Goal: Task Accomplishment & Management: Use online tool/utility

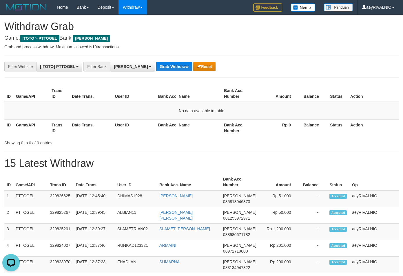
click at [177, 43] on div "**********" at bounding box center [201, 182] width 403 height 334
click at [156, 70] on button "Grab Withdraw" at bounding box center [174, 66] width 36 height 9
click at [156, 69] on button "Grab Withdraw" at bounding box center [174, 66] width 36 height 9
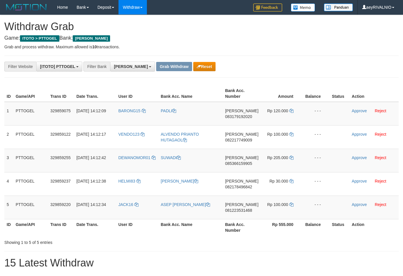
scroll to position [102, 0]
click at [266, 73] on div "**********" at bounding box center [201, 232] width 403 height 434
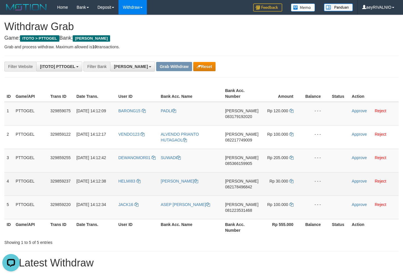
copy tr
drag, startPoint x: 136, startPoint y: 215, endPoint x: 250, endPoint y: 173, distance: 121.8
click at [276, 118] on tbody "1 PTTOGEL 329859075 31/08/2025 14:12:09 BARONG15 PADLI DANA 083179192020 Rp 120…" at bounding box center [201, 161] width 394 height 118
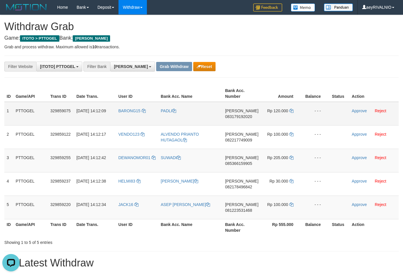
click at [248, 116] on span "083179192020" at bounding box center [238, 116] width 27 height 5
copy tr
click at [248, 116] on span "083179192020" at bounding box center [238, 116] width 27 height 5
copy span "083179192020"
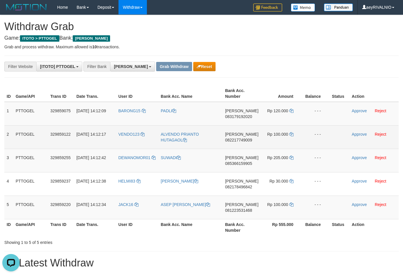
click at [244, 140] on span "082217749009" at bounding box center [238, 140] width 27 height 5
copy span "082217749009"
click at [293, 135] on td "Rp 100.000" at bounding box center [281, 136] width 41 height 23
click at [291, 135] on icon at bounding box center [291, 134] width 4 height 4
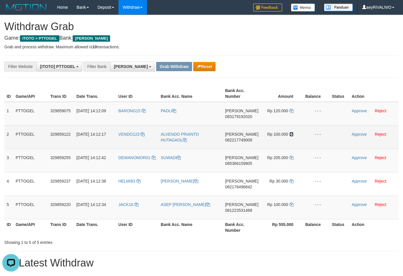
click at [291, 135] on icon at bounding box center [291, 134] width 4 height 4
click at [355, 136] on link "Approve" at bounding box center [359, 134] width 15 height 5
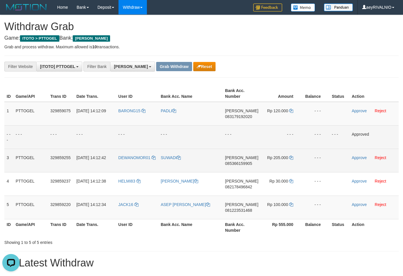
click at [246, 164] on span "085366159905" at bounding box center [238, 163] width 27 height 5
copy span "085366159905"
click at [290, 158] on icon at bounding box center [291, 158] width 4 height 4
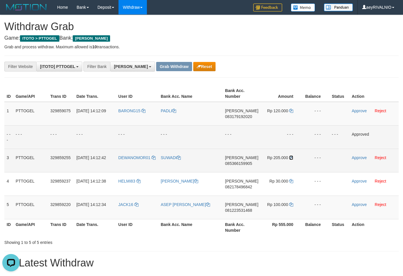
click at [290, 158] on icon at bounding box center [291, 158] width 4 height 4
click at [355, 158] on link "Approve" at bounding box center [359, 158] width 15 height 5
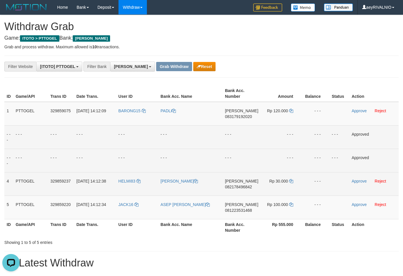
click at [236, 189] on span "082178496842" at bounding box center [238, 187] width 27 height 5
copy span "082178496842"
click at [288, 182] on td "Rp 30.000" at bounding box center [281, 183] width 41 height 23
click at [290, 181] on icon at bounding box center [291, 181] width 4 height 4
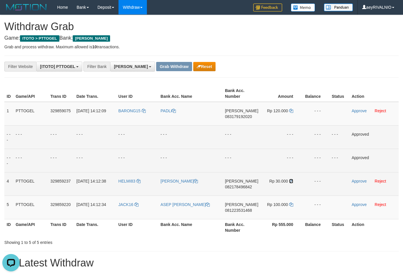
click at [290, 181] on icon at bounding box center [291, 181] width 4 height 4
click at [358, 180] on link "Approve" at bounding box center [359, 181] width 15 height 5
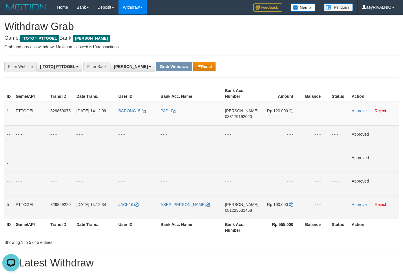
click at [243, 211] on span "081223531468" at bounding box center [238, 210] width 27 height 5
copy span "081223531468"
click at [289, 206] on icon at bounding box center [291, 205] width 4 height 4
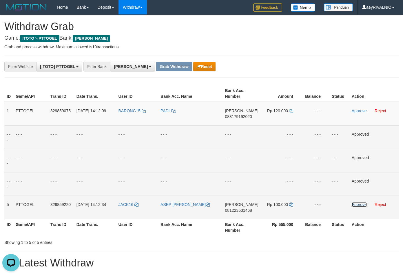
click at [356, 205] on link "Approve" at bounding box center [359, 204] width 15 height 5
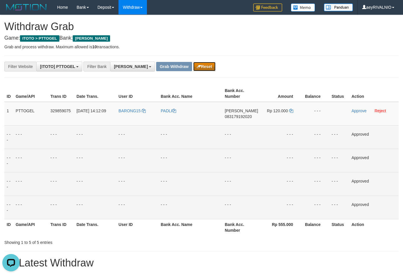
click at [193, 67] on button "Reset" at bounding box center [204, 66] width 22 height 9
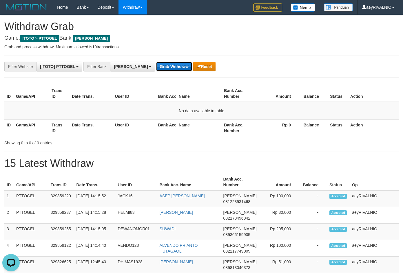
click at [159, 68] on button "Grab Withdraw" at bounding box center [174, 66] width 36 height 9
click at [158, 68] on button "Grab Withdraw" at bounding box center [174, 66] width 36 height 9
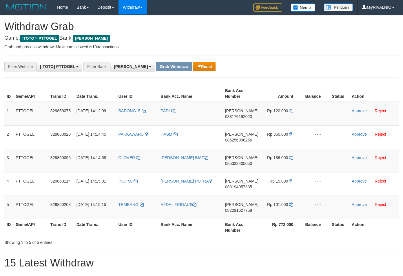
scroll to position [102, 0]
drag, startPoint x: 138, startPoint y: 214, endPoint x: 279, endPoint y: 117, distance: 171.7
click at [279, 117] on tbody "1 PTTOGEL 329859075 31/08/2025 14:12:09 BARONG15 PADLI DANA 083179192020 Rp 120…" at bounding box center [201, 161] width 394 height 118
click at [233, 117] on span "083179192020" at bounding box center [238, 116] width 27 height 5
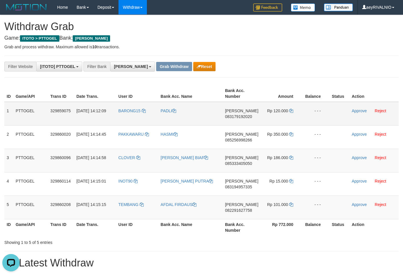
click at [230, 119] on td "DANA 083179192020" at bounding box center [242, 114] width 38 height 24
click at [239, 115] on span "083179192020" at bounding box center [238, 116] width 27 height 5
copy span "083179192020"
click at [239, 115] on span "083179192020" at bounding box center [238, 116] width 27 height 5
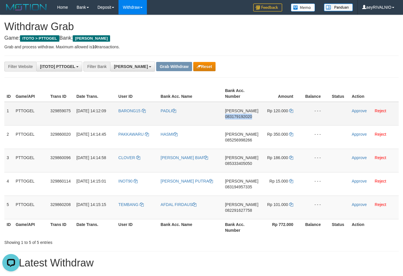
copy span "083179192020"
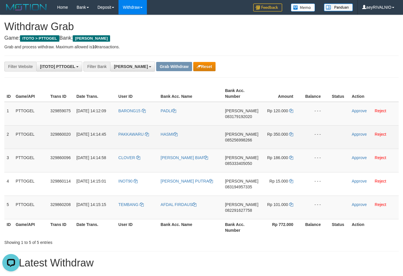
click at [233, 139] on span "085256998266" at bounding box center [238, 140] width 27 height 5
copy span "085256998266"
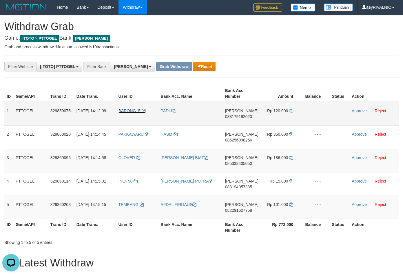
click at [138, 112] on span "BARONG15" at bounding box center [129, 111] width 22 height 5
click at [198, 242] on div "Showing 1 to 5 of 5 entries" at bounding box center [201, 241] width 403 height 8
drag, startPoint x: 126, startPoint y: 120, endPoint x: 291, endPoint y: 114, distance: 164.6
click at [291, 114] on tr "1 PTTOGEL 329859075 31/08/2025 14:12:09 BARONG15 PADLI DANA 083179192020 Rp 120…" at bounding box center [201, 114] width 394 height 24
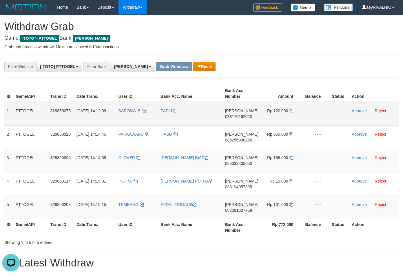
copy tr
click at [355, 112] on link "Approve" at bounding box center [359, 111] width 15 height 5
click at [275, 80] on div "**********" at bounding box center [201, 265] width 403 height 500
drag, startPoint x: 131, startPoint y: 128, endPoint x: 277, endPoint y: 204, distance: 164.9
click at [277, 204] on tbody "- - - - - - - - - - - - - - - - - - - - - - - - - - - - - - Approved 2 PTTOGEL …" at bounding box center [201, 161] width 394 height 118
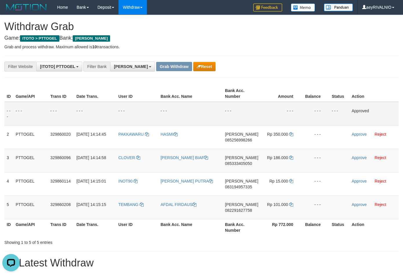
copy tr
click at [376, 81] on div "**********" at bounding box center [201, 265] width 403 height 500
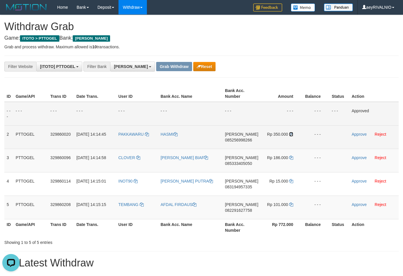
click at [290, 134] on icon at bounding box center [291, 134] width 4 height 4
click at [356, 135] on link "Approve" at bounding box center [359, 134] width 15 height 5
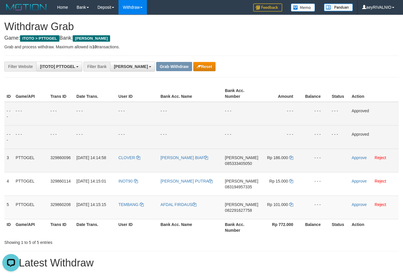
click at [241, 165] on span "085333405050" at bounding box center [238, 163] width 27 height 5
copy span "085333405050"
click at [289, 159] on icon at bounding box center [291, 158] width 4 height 4
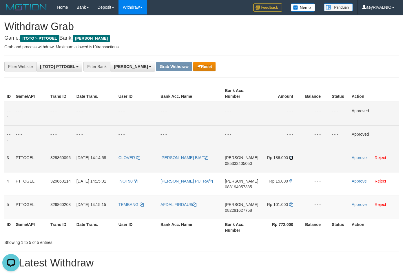
click at [290, 159] on icon at bounding box center [291, 158] width 4 height 4
click at [358, 158] on link "Approve" at bounding box center [359, 158] width 15 height 5
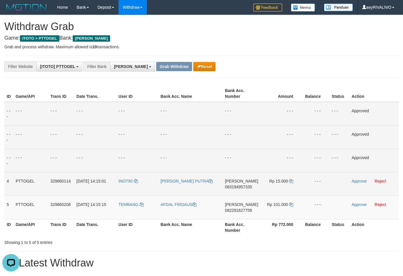
click at [236, 187] on span "083194957335" at bounding box center [238, 187] width 27 height 5
copy span "083194957335"
click at [292, 182] on icon at bounding box center [291, 181] width 4 height 4
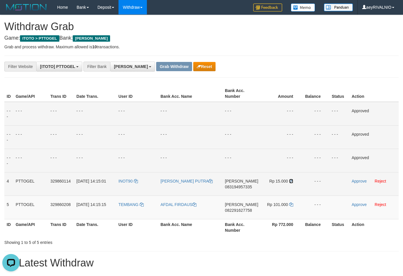
click at [292, 182] on icon at bounding box center [291, 181] width 4 height 4
click at [357, 181] on link "Approve" at bounding box center [359, 181] width 15 height 5
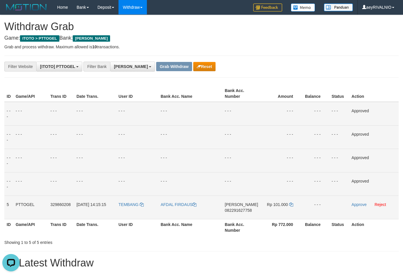
click at [242, 211] on span "082291627758" at bounding box center [238, 210] width 27 height 5
copy span "082291627758"
click at [245, 209] on span "082291627758" at bounding box center [238, 210] width 27 height 5
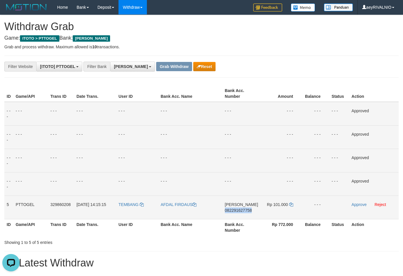
copy span "082291627758"
click at [290, 204] on icon at bounding box center [291, 205] width 4 height 4
click at [364, 205] on link "Approve" at bounding box center [358, 204] width 15 height 5
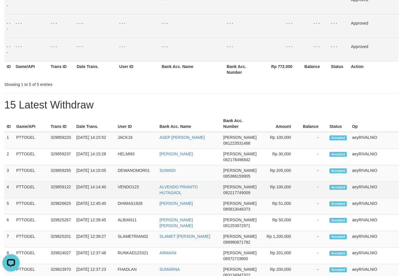
scroll to position [207, 0]
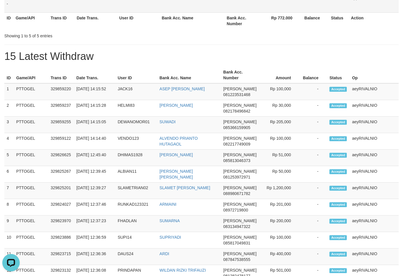
click at [291, 54] on h1 "15 Latest Withdraw" at bounding box center [201, 57] width 394 height 12
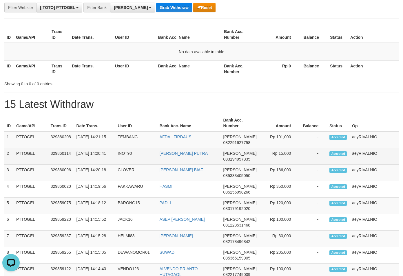
drag, startPoint x: 128, startPoint y: 159, endPoint x: 271, endPoint y: 156, distance: 142.8
click at [271, 156] on tr "2 PTTOGEL 329860114 31/08/2025 14:20:41 INOT90 TONI OKTARIA PUTRA DANA 08319495…" at bounding box center [201, 156] width 394 height 17
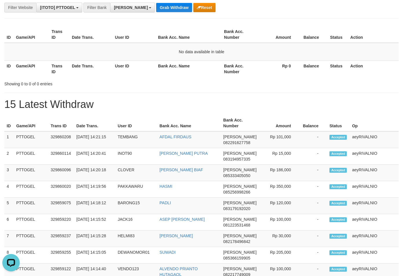
click at [368, 104] on h1 "15 Latest Withdraw" at bounding box center [201, 105] width 394 height 12
click at [385, 113] on div "**********" at bounding box center [201, 197] width 403 height 483
click at [160, 93] on hr at bounding box center [201, 93] width 394 height 0
click at [163, 112] on div "**********" at bounding box center [201, 197] width 403 height 483
click at [149, 8] on b "button" at bounding box center [150, 7] width 2 height 1
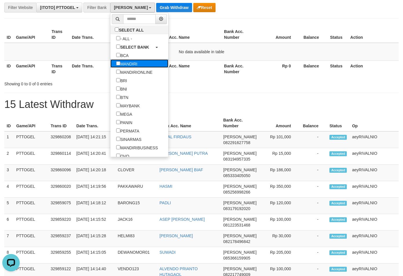
click at [110, 66] on label "MANDIRI" at bounding box center [126, 63] width 33 height 8
select select "*******"
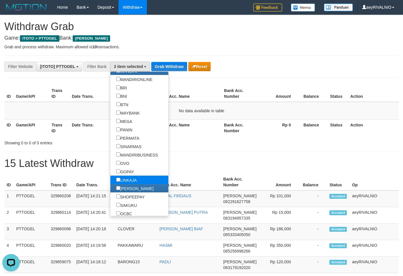
scroll to position [30, 0]
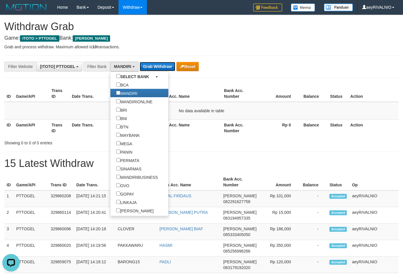
click at [153, 65] on button "Grab Withdraw" at bounding box center [158, 66] width 36 height 9
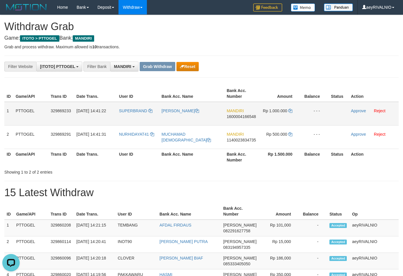
drag, startPoint x: 132, startPoint y: 141, endPoint x: 288, endPoint y: 114, distance: 158.6
click at [288, 114] on tbody "1 PTTOGEL 329869233 31/08/2025 14:41:22 SUPERBRAND RACHMAT AKBAR MANDIRI 160000…" at bounding box center [201, 125] width 394 height 47
click at [239, 116] on span "1600004166548" at bounding box center [240, 116] width 29 height 5
copy span "1600004166548"
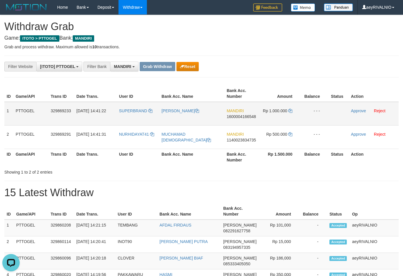
click at [248, 116] on span "1600004166548" at bounding box center [240, 116] width 29 height 5
copy span "1600004166548"
click at [193, 66] on button "Reset" at bounding box center [187, 66] width 22 height 9
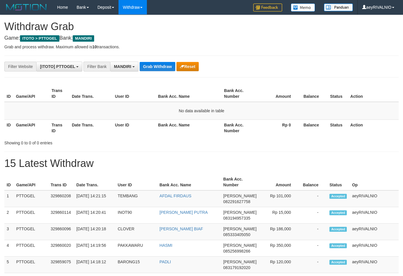
scroll to position [17, 0]
click at [132, 70] on button "MANDIRI" at bounding box center [124, 67] width 28 height 10
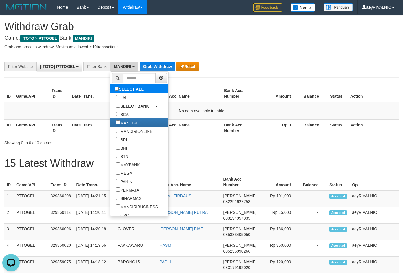
scroll to position [0, 0]
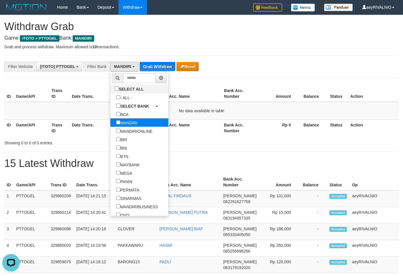
click at [110, 124] on label "MANDIRI" at bounding box center [126, 122] width 33 height 8
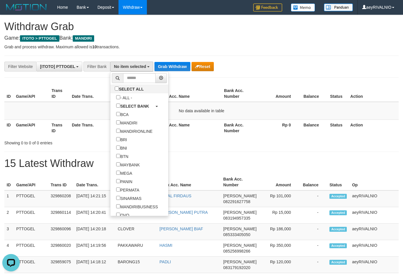
scroll to position [111, 0]
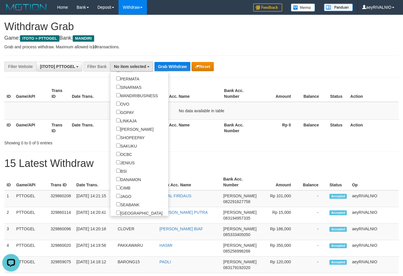
click at [216, 26] on h1 "Withdraw Grab" at bounding box center [201, 27] width 394 height 12
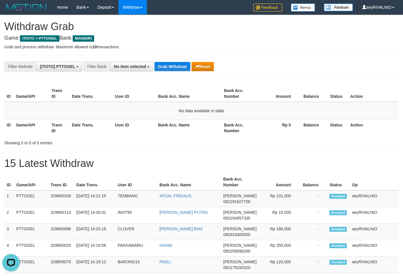
click at [179, 49] on p "Grab and process withdraw. Maximum allowed is 10 transactions." at bounding box center [201, 47] width 394 height 6
click at [138, 67] on span "No item selected" at bounding box center [130, 66] width 32 height 5
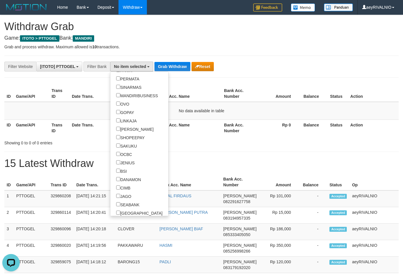
click at [185, 37] on h4 "Game: ITOTO > PTTOGEL Bank: MANDIRI" at bounding box center [201, 38] width 394 height 6
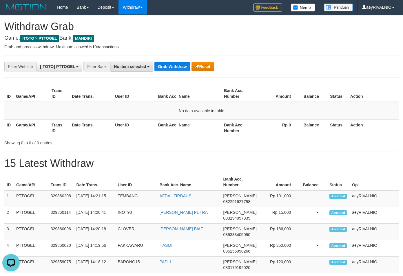
drag, startPoint x: 129, startPoint y: 66, endPoint x: 109, endPoint y: 110, distance: 48.2
click at [128, 66] on span "No item selected" at bounding box center [130, 66] width 32 height 5
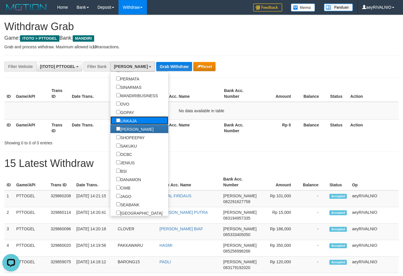
drag, startPoint x: 101, startPoint y: 120, endPoint x: 103, endPoint y: 110, distance: 10.6
click at [110, 120] on label "LINKAJA" at bounding box center [126, 120] width 32 height 8
click at [110, 110] on label "GOPAY" at bounding box center [125, 112] width 30 height 8
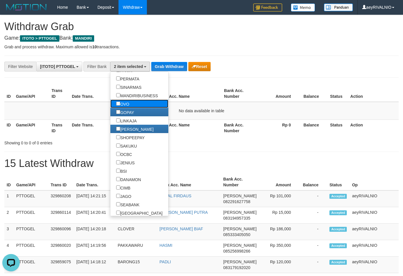
click at [110, 103] on label "OVO" at bounding box center [122, 104] width 25 height 8
select select "***"
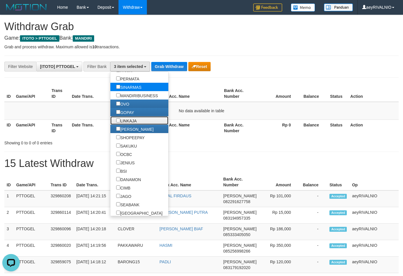
drag, startPoint x: 100, startPoint y: 119, endPoint x: 145, endPoint y: 83, distance: 56.9
click at [110, 119] on label "LINKAJA" at bounding box center [126, 120] width 32 height 8
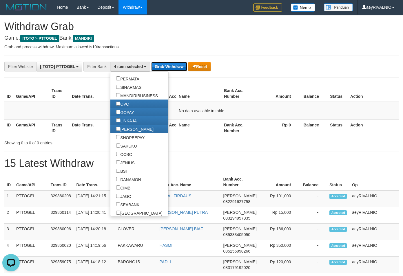
click at [167, 70] on button "Grab Withdraw" at bounding box center [169, 66] width 36 height 9
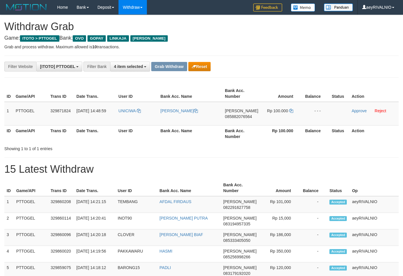
scroll to position [84, 0]
drag, startPoint x: 0, startPoint y: 0, endPoint x: 310, endPoint y: 72, distance: 318.7
click at [310, 72] on div "**********" at bounding box center [201, 259] width 403 height 488
drag, startPoint x: 131, startPoint y: 118, endPoint x: 349, endPoint y: 118, distance: 218.1
click at [323, 118] on tr "1 PTTOGEL 329871824 [DATE] 14:48:59 UNICIWA ARIS [PERSON_NAME] 085882076564 Rp …" at bounding box center [201, 114] width 394 height 24
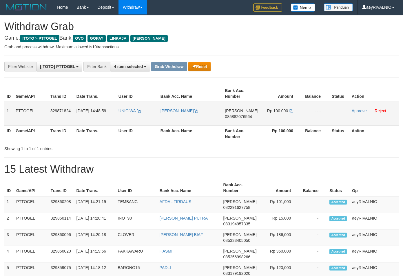
drag, startPoint x: 347, startPoint y: 117, endPoint x: 297, endPoint y: 115, distance: 50.2
click at [333, 117] on tr "1 PTTOGEL 329871824 [DATE] 14:48:59 UNICIWA ARIS [PERSON_NAME] 085882076564 Rp …" at bounding box center [201, 114] width 394 height 24
drag, startPoint x: 283, startPoint y: 115, endPoint x: 134, endPoint y: 116, distance: 148.6
click at [134, 116] on tr "1 PTTOGEL 329871824 31/08/2025 14:48:59 UNICIWA ARIS TRIANA DANA 085882076564 R…" at bounding box center [201, 114] width 394 height 24
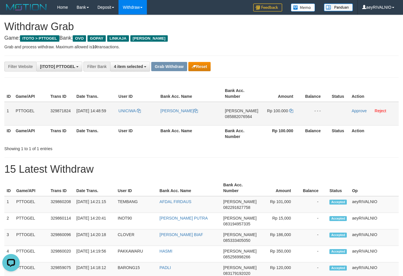
copy tr
click at [235, 116] on span "085882076564" at bounding box center [238, 116] width 27 height 5
copy tr
click at [235, 116] on span "085882076564" at bounding box center [238, 116] width 27 height 5
copy span "085882076564"
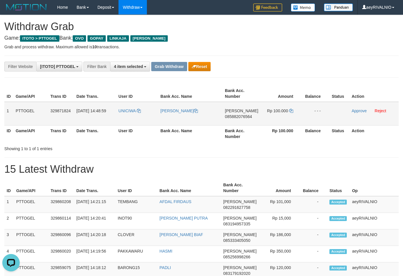
click at [288, 112] on td "Rp 100.000" at bounding box center [281, 114] width 41 height 24
drag, startPoint x: 288, startPoint y: 112, endPoint x: 291, endPoint y: 111, distance: 3.1
click at [288, 112] on td "Rp 100.000" at bounding box center [281, 114] width 41 height 24
click at [291, 111] on icon at bounding box center [291, 111] width 4 height 4
copy td "000"
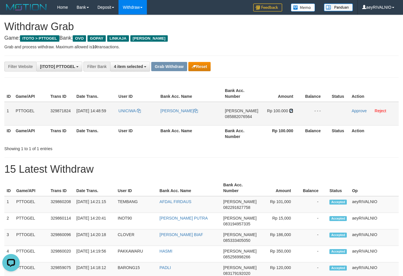
click at [291, 111] on icon at bounding box center [291, 111] width 4 height 4
click at [359, 113] on link "Approve" at bounding box center [359, 111] width 15 height 5
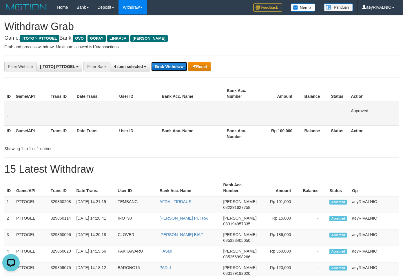
click at [175, 63] on button "Grab Withdraw" at bounding box center [169, 66] width 36 height 9
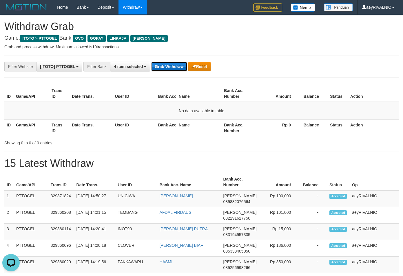
click at [158, 65] on button "Grab Withdraw" at bounding box center [169, 66] width 36 height 9
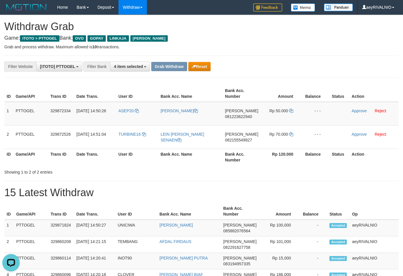
drag, startPoint x: 290, startPoint y: 71, endPoint x: 248, endPoint y: 98, distance: 49.8
click at [289, 72] on div "**********" at bounding box center [201, 279] width 403 height 528
drag, startPoint x: 131, startPoint y: 141, endPoint x: 284, endPoint y: 116, distance: 154.6
click at [286, 116] on tbody "1 PTTOGEL 329872334 31/08/2025 14:50:26 ASEP20 ASEP OJI DANA 081223622940 Rp 50…" at bounding box center [201, 125] width 394 height 47
copy tr
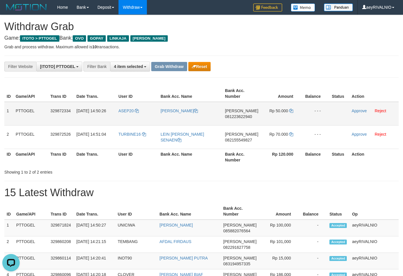
click at [232, 116] on span "081223622940" at bounding box center [238, 116] width 27 height 5
copy tr
click at [232, 116] on span "081223622940" at bounding box center [238, 116] width 27 height 5
copy span "081223622940"
click at [292, 110] on icon at bounding box center [291, 111] width 4 height 4
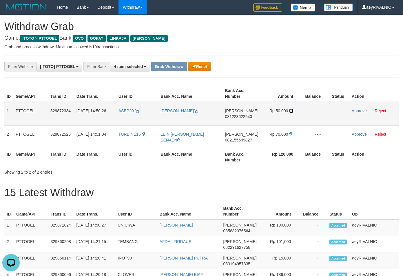
click at [292, 110] on icon at bounding box center [291, 111] width 4 height 4
click at [358, 111] on link "Approve" at bounding box center [359, 111] width 15 height 5
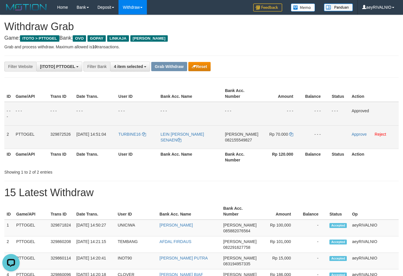
click at [231, 141] on span "082155549827" at bounding box center [238, 140] width 27 height 5
copy span "082155549827"
click at [290, 136] on icon at bounding box center [291, 134] width 4 height 4
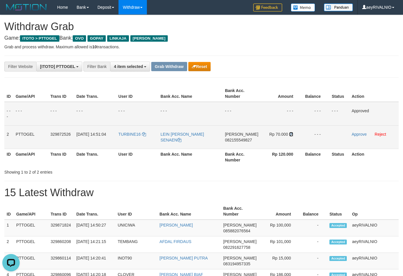
click at [290, 136] on icon at bounding box center [291, 134] width 4 height 4
click at [349, 134] on td "Approve Reject" at bounding box center [373, 136] width 49 height 23
click at [357, 135] on link "Approve" at bounding box center [359, 134] width 15 height 5
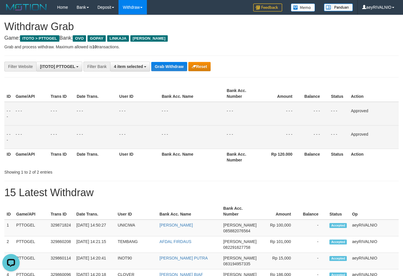
click at [366, 62] on div "**********" at bounding box center [201, 67] width 403 height 10
click at [177, 71] on button "Grab Withdraw" at bounding box center [169, 66] width 36 height 9
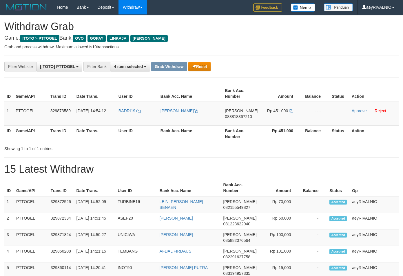
drag, startPoint x: 135, startPoint y: 118, endPoint x: 280, endPoint y: 117, distance: 144.8
click at [280, 117] on tr "1 PTTOGEL 329873589 31/08/2025 14:54:12 BADRI19 FIKRI AWALUDIN DANA 08381836721…" at bounding box center [201, 114] width 394 height 24
copy tr
click at [239, 115] on span "083818367210" at bounding box center [238, 116] width 27 height 5
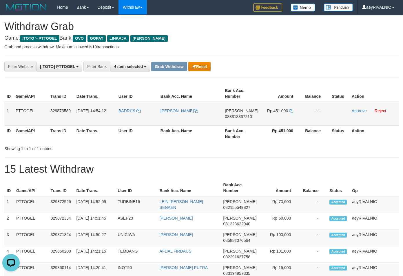
copy tr
click at [239, 115] on span "083818367210" at bounding box center [238, 116] width 27 height 5
copy span "083818367210"
click at [293, 109] on td "Rp 451.000" at bounding box center [281, 114] width 41 height 24
click at [292, 110] on icon at bounding box center [291, 111] width 4 height 4
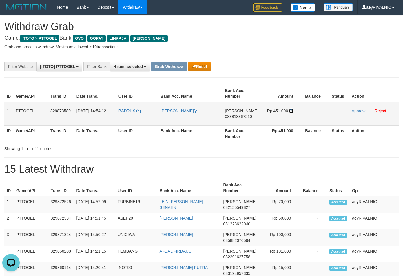
click at [292, 110] on icon at bounding box center [291, 111] width 4 height 4
click at [355, 110] on link "Approve" at bounding box center [359, 111] width 15 height 5
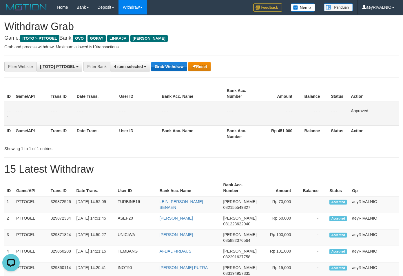
click at [160, 66] on button "Grab Withdraw" at bounding box center [169, 66] width 36 height 9
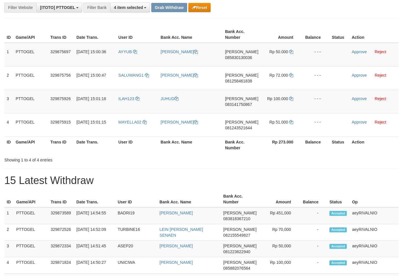
scroll to position [84, 0]
click at [205, 6] on button "Reset" at bounding box center [199, 7] width 22 height 9
